Goal: Information Seeking & Learning: Learn about a topic

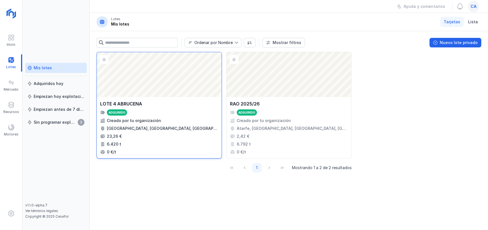
click at [180, 91] on div "Abrir lote" at bounding box center [159, 74] width 125 height 45
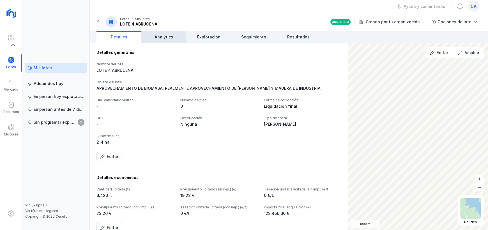
click at [166, 38] on span "Analytics" at bounding box center [164, 37] width 19 height 6
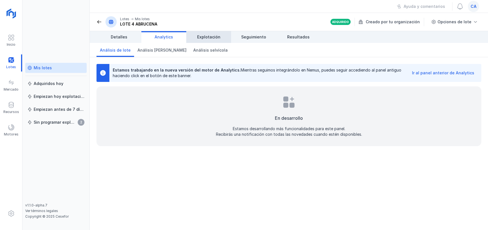
click at [201, 37] on span "Explotación" at bounding box center [208, 37] width 23 height 6
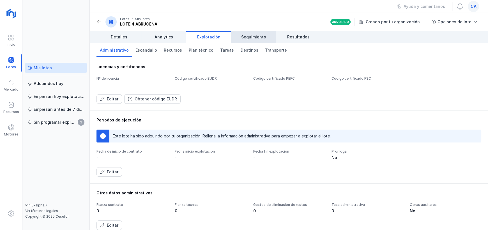
click at [255, 39] on span "Seguimiento" at bounding box center [253, 37] width 25 height 6
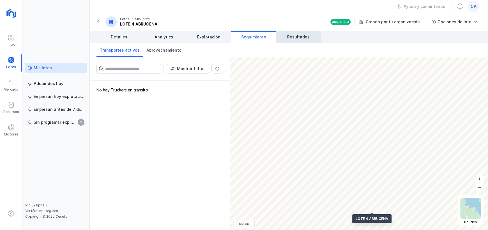
click at [289, 36] on span "Resultados" at bounding box center [298, 37] width 22 height 6
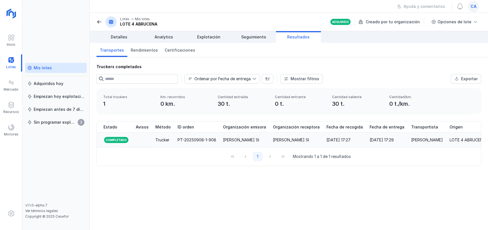
click at [370, 138] on div "[DATE] 17:29" at bounding box center [382, 140] width 24 height 6
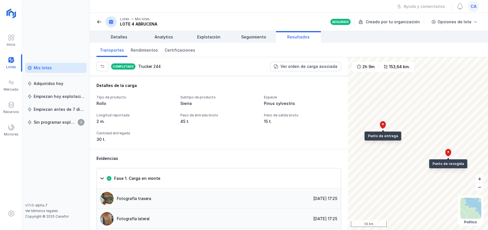
scroll to position [421, 0]
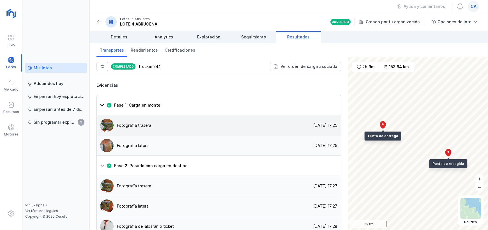
click at [261, 115] on div "Fotografía trasera [DATE] 17:25" at bounding box center [219, 125] width 244 height 20
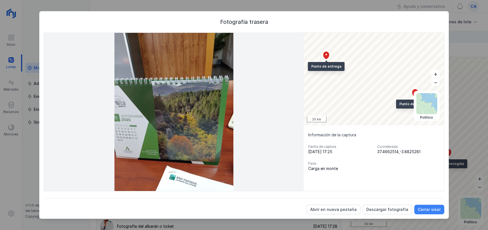
click at [432, 206] on button "Cerrar visor" at bounding box center [430, 210] width 30 height 10
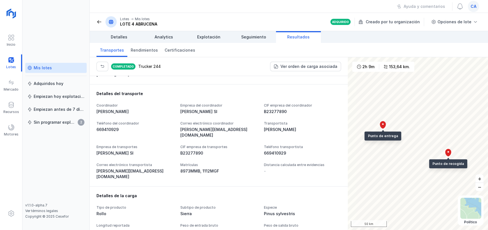
scroll to position [169, 0]
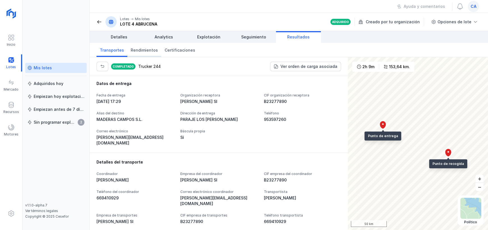
click at [146, 51] on span "Rendimientos" at bounding box center [144, 50] width 27 height 6
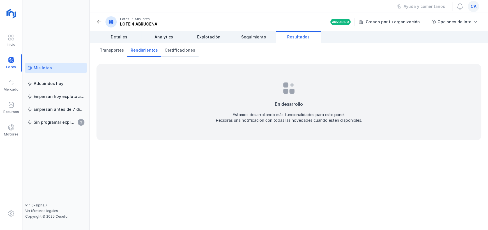
click at [176, 49] on span "Certificaciones" at bounding box center [180, 50] width 31 height 6
click at [108, 53] on span "Transportes" at bounding box center [112, 50] width 24 height 6
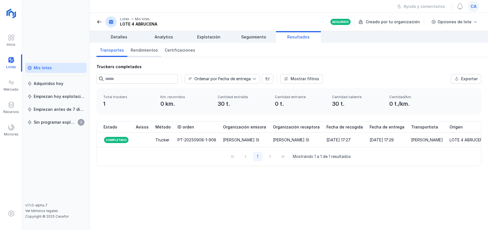
click at [136, 51] on span "Rendimientos" at bounding box center [144, 50] width 27 height 6
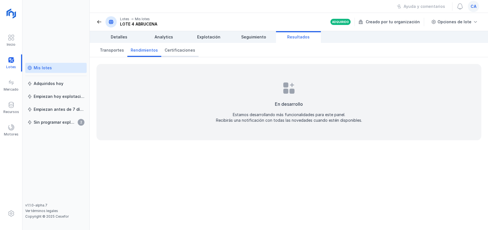
click at [177, 52] on span "Certificaciones" at bounding box center [180, 50] width 31 height 6
click at [110, 51] on span "Transportes" at bounding box center [112, 50] width 24 height 6
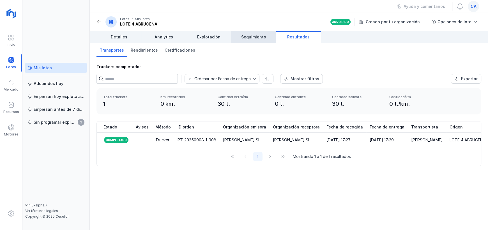
click at [252, 36] on span "Seguimiento" at bounding box center [253, 37] width 25 height 6
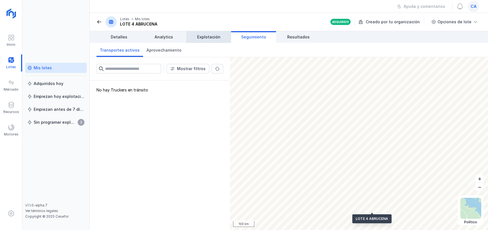
click at [214, 39] on span "Explotación" at bounding box center [208, 37] width 23 height 6
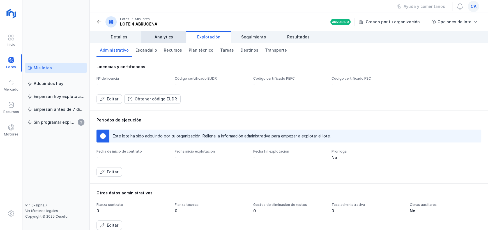
click at [177, 41] on link "Analytics" at bounding box center [163, 37] width 45 height 12
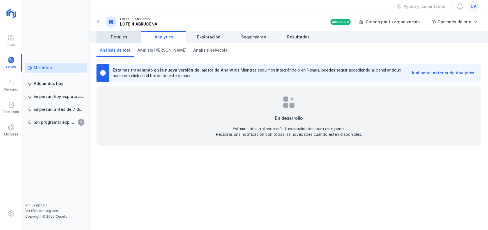
click at [125, 36] on span "Detalles" at bounding box center [119, 37] width 17 height 6
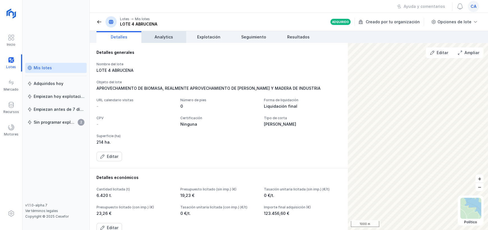
click at [167, 37] on span "Analytics" at bounding box center [164, 37] width 19 height 6
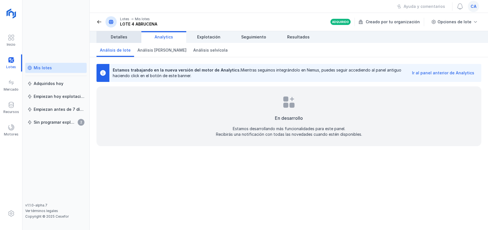
click at [126, 37] on span "Detalles" at bounding box center [119, 37] width 17 height 6
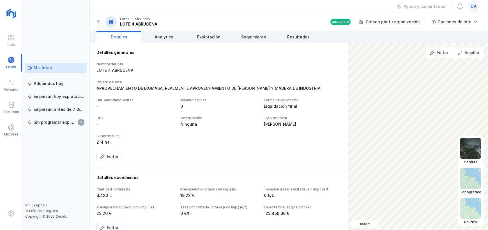
click at [463, 145] on img at bounding box center [470, 148] width 21 height 21
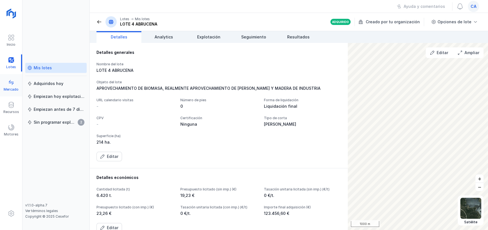
click at [10, 89] on div "Mercado" at bounding box center [11, 89] width 15 height 4
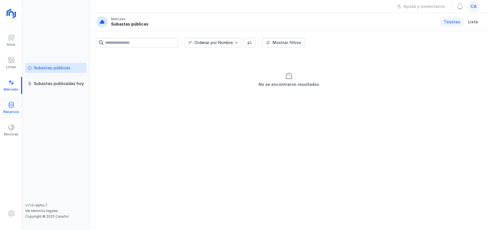
click at [15, 113] on div "Recursos" at bounding box center [11, 112] width 16 height 4
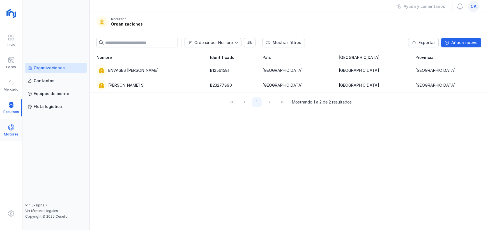
click at [8, 126] on span at bounding box center [11, 127] width 7 height 7
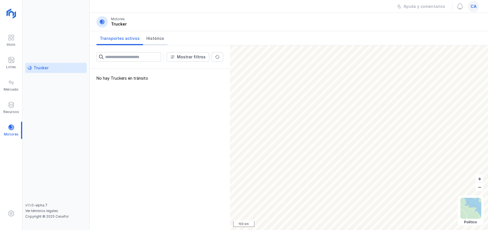
click at [160, 38] on span "Histórico" at bounding box center [156, 39] width 18 height 6
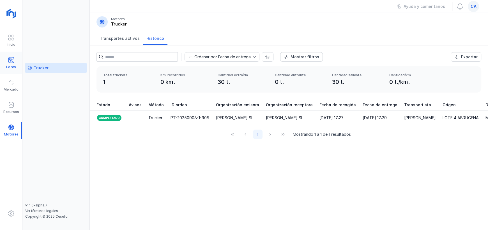
click at [11, 70] on div "Lotes" at bounding box center [11, 62] width 22 height 17
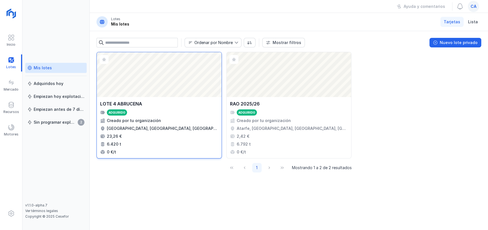
click at [158, 68] on div "Abrir lote" at bounding box center [159, 74] width 125 height 45
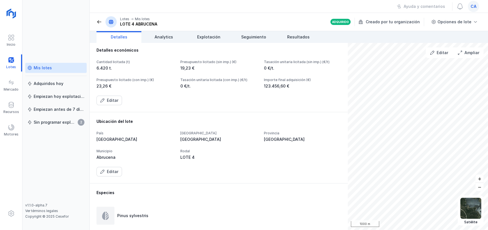
scroll to position [140, 0]
